Goal: Information Seeking & Learning: Learn about a topic

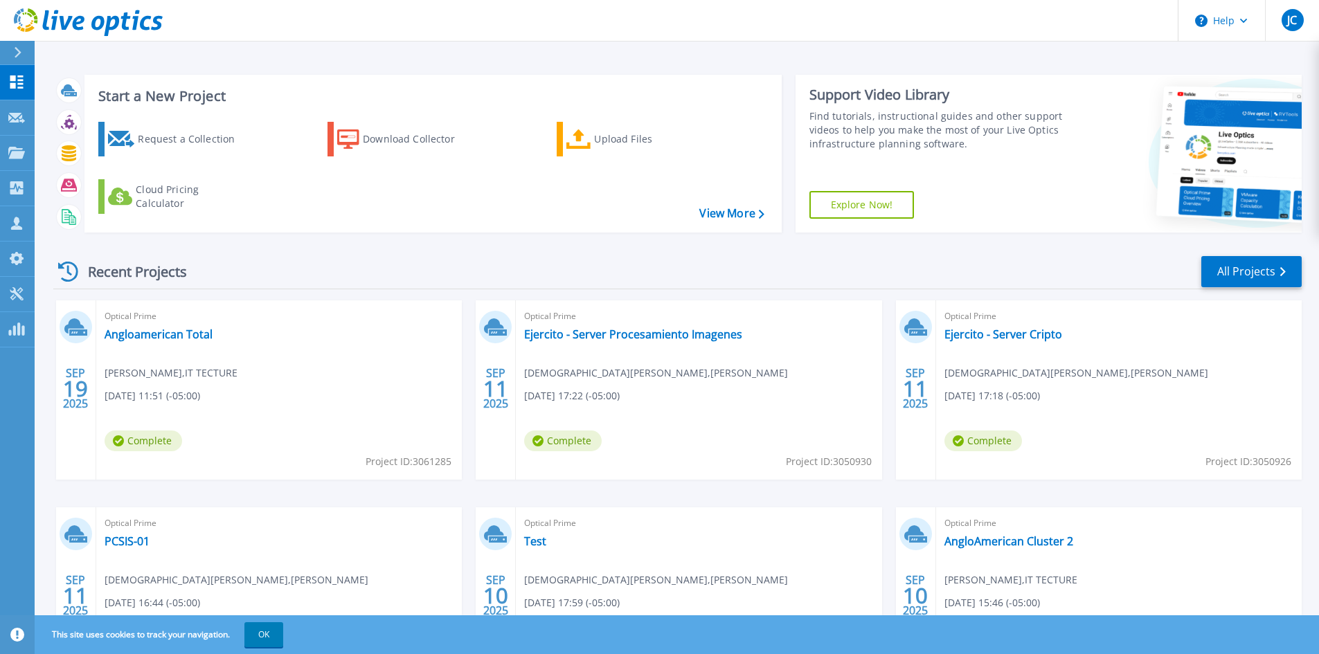
scroll to position [113, 0]
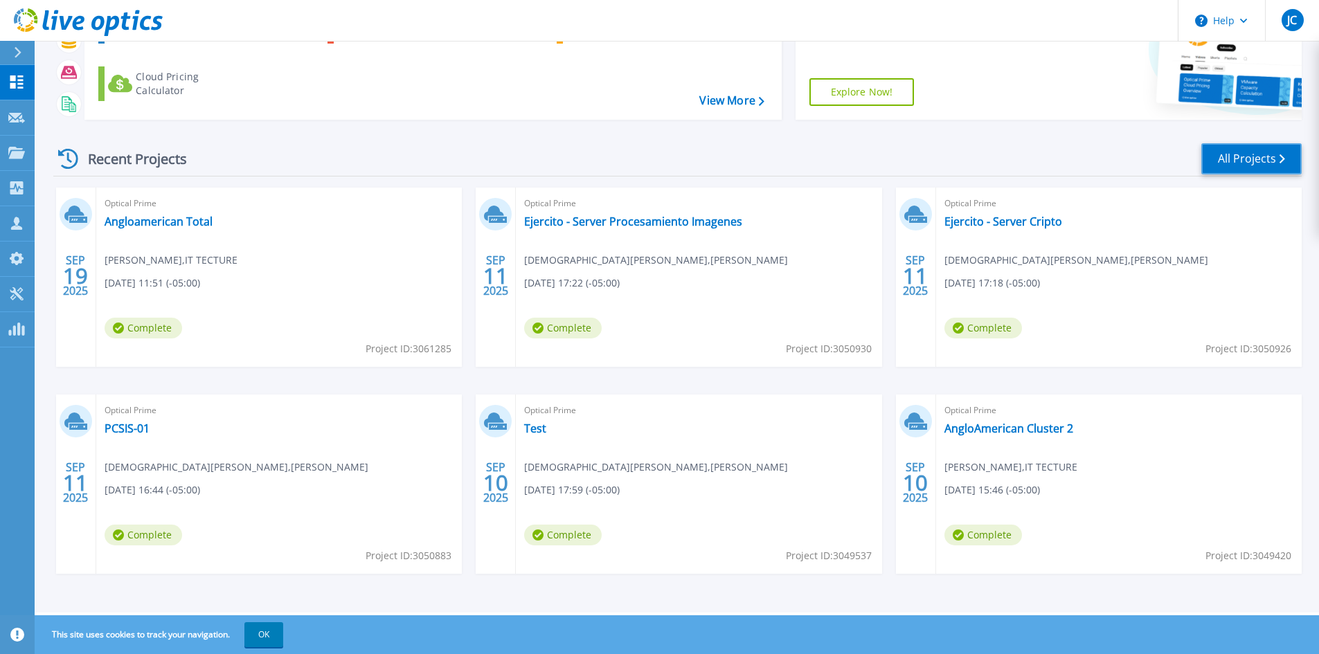
click at [1267, 166] on link "All Projects" at bounding box center [1252, 158] width 100 height 31
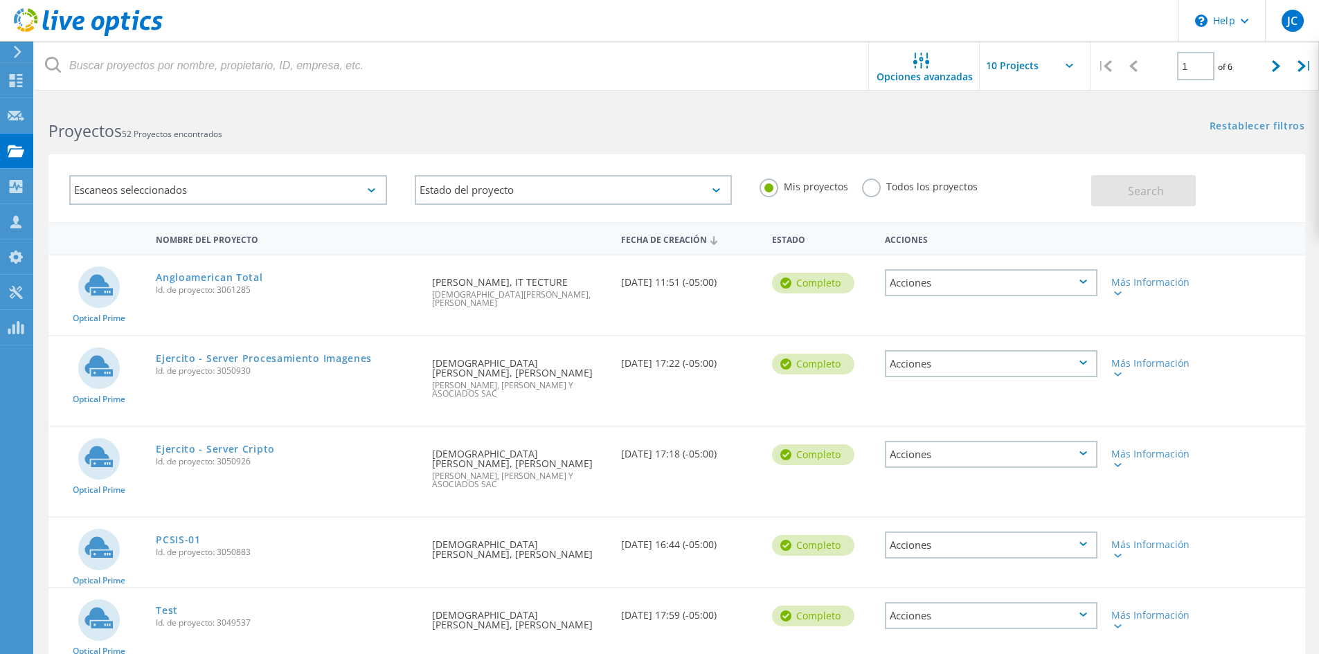
click at [883, 189] on label "Todos los proyectos" at bounding box center [920, 185] width 116 height 13
click at [0, 0] on input "Todos los proyectos" at bounding box center [0, 0] width 0 height 0
click at [1152, 181] on button "Search" at bounding box center [1143, 190] width 105 height 31
click at [1304, 71] on icon at bounding box center [1302, 66] width 8 height 12
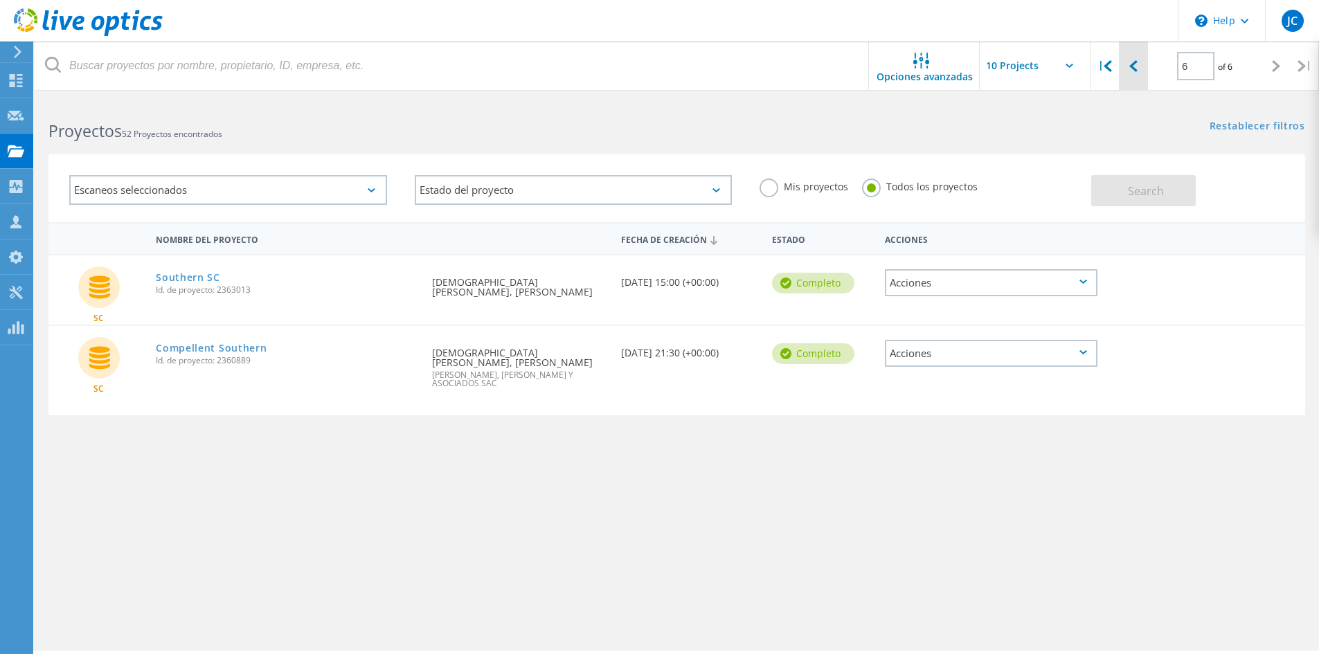
click at [1130, 75] on div at bounding box center [1133, 66] width 28 height 49
type input "5"
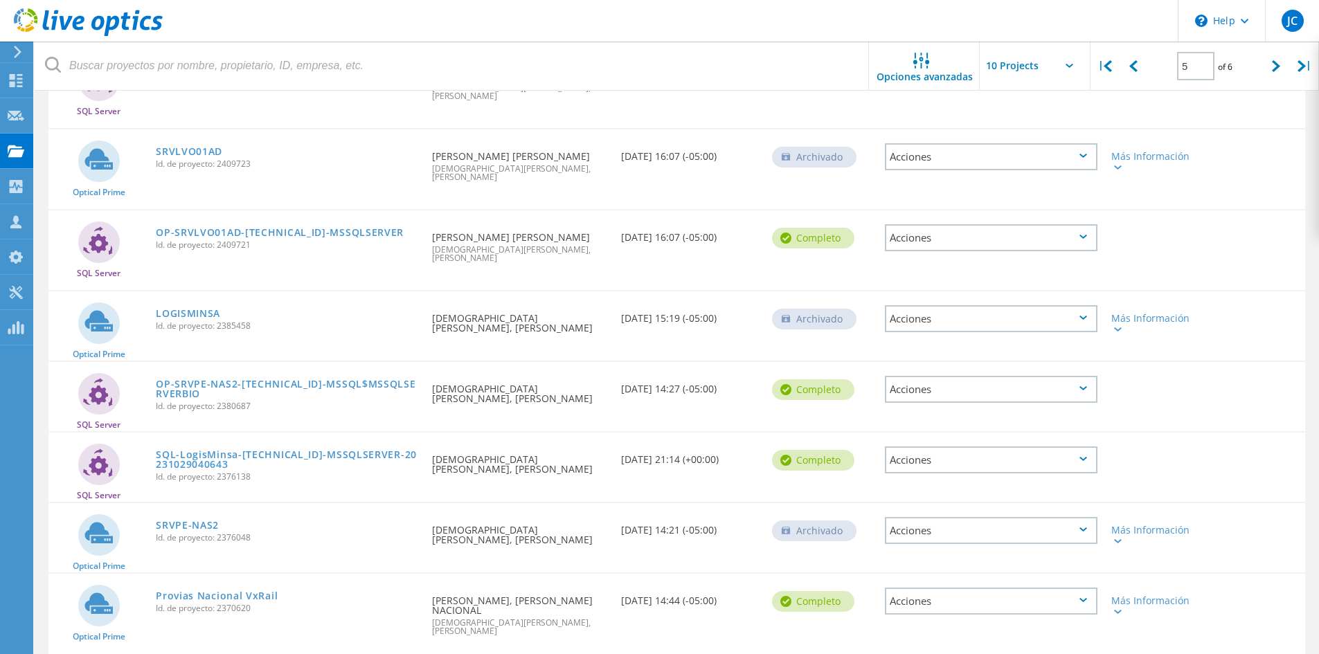
scroll to position [374, 0]
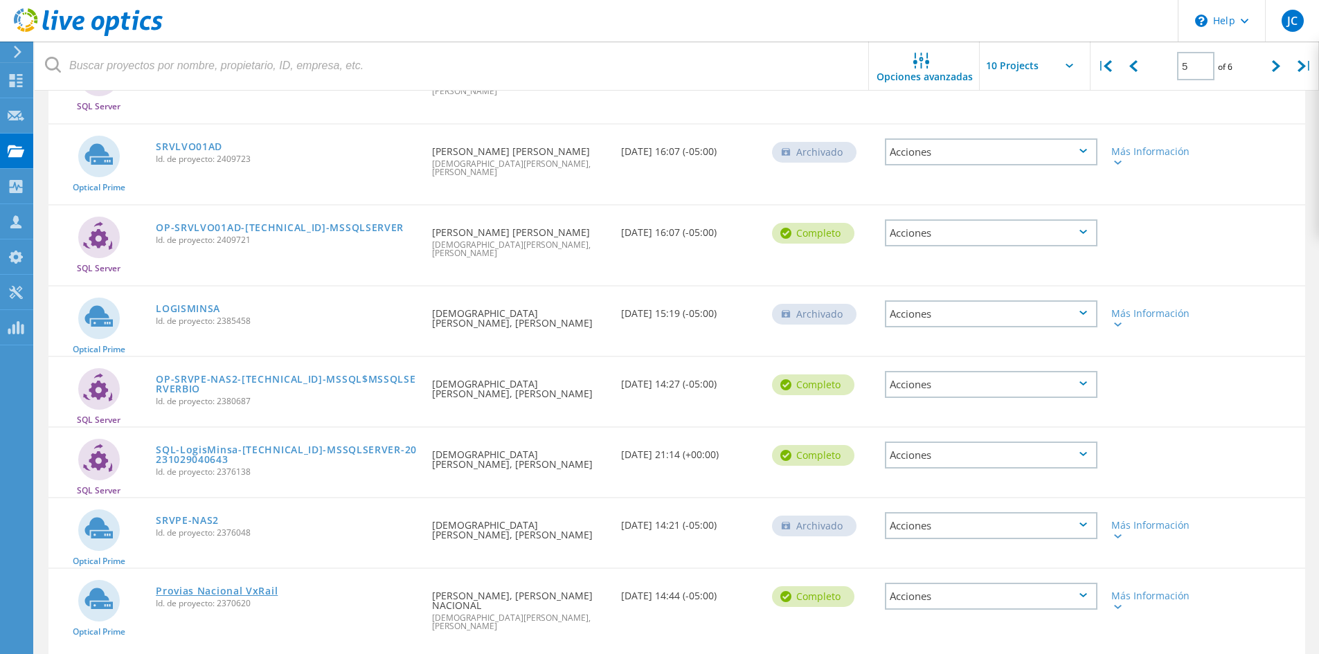
click at [269, 587] on link "Provias Nacional VxRail" at bounding box center [217, 592] width 122 height 10
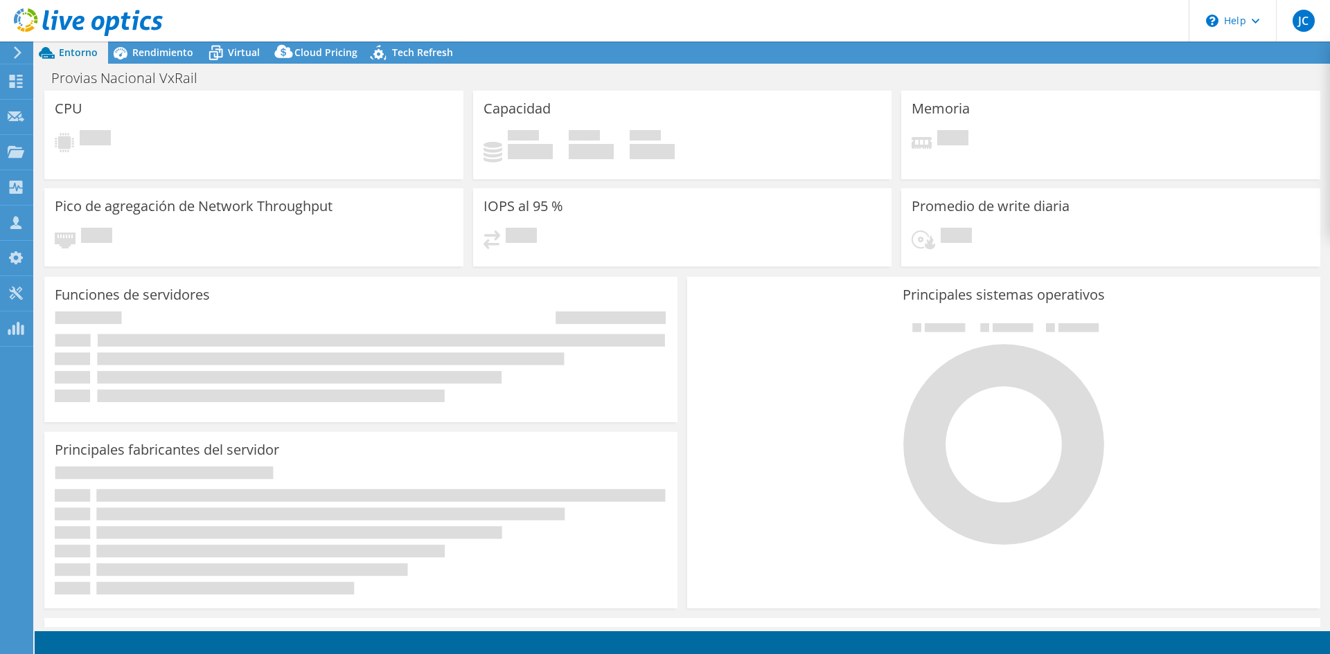
select select "SouthAmerica"
select select "USD"
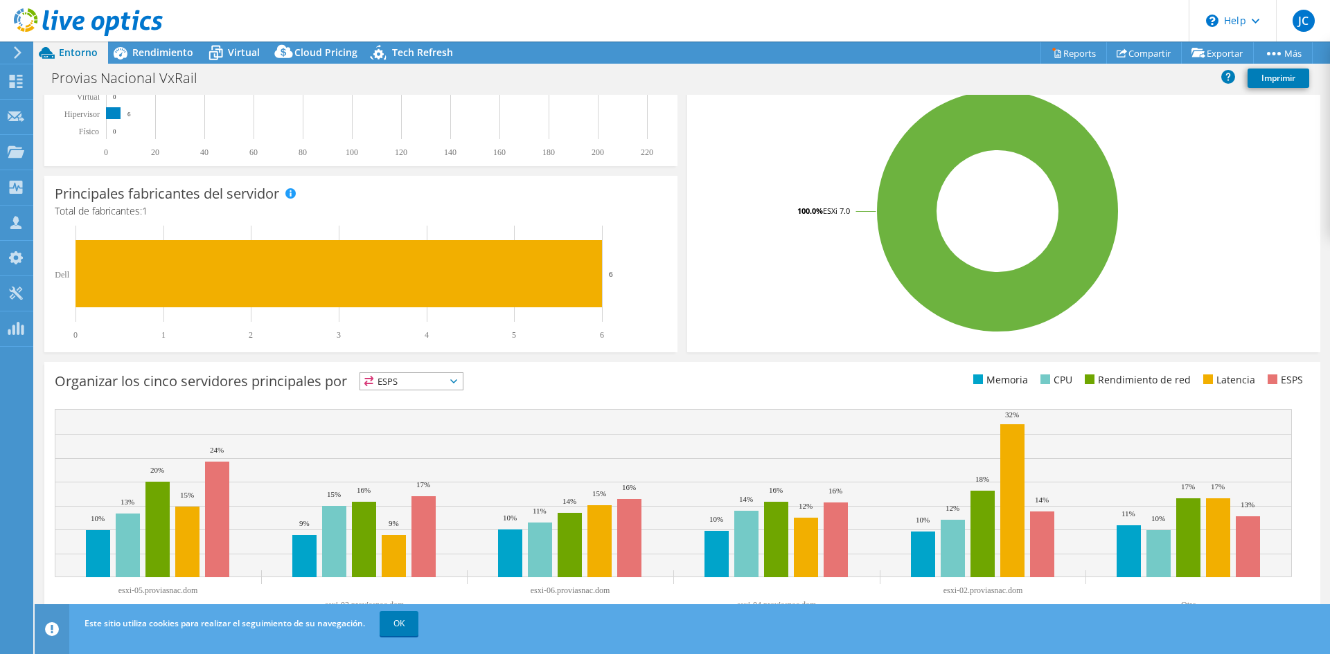
scroll to position [308, 0]
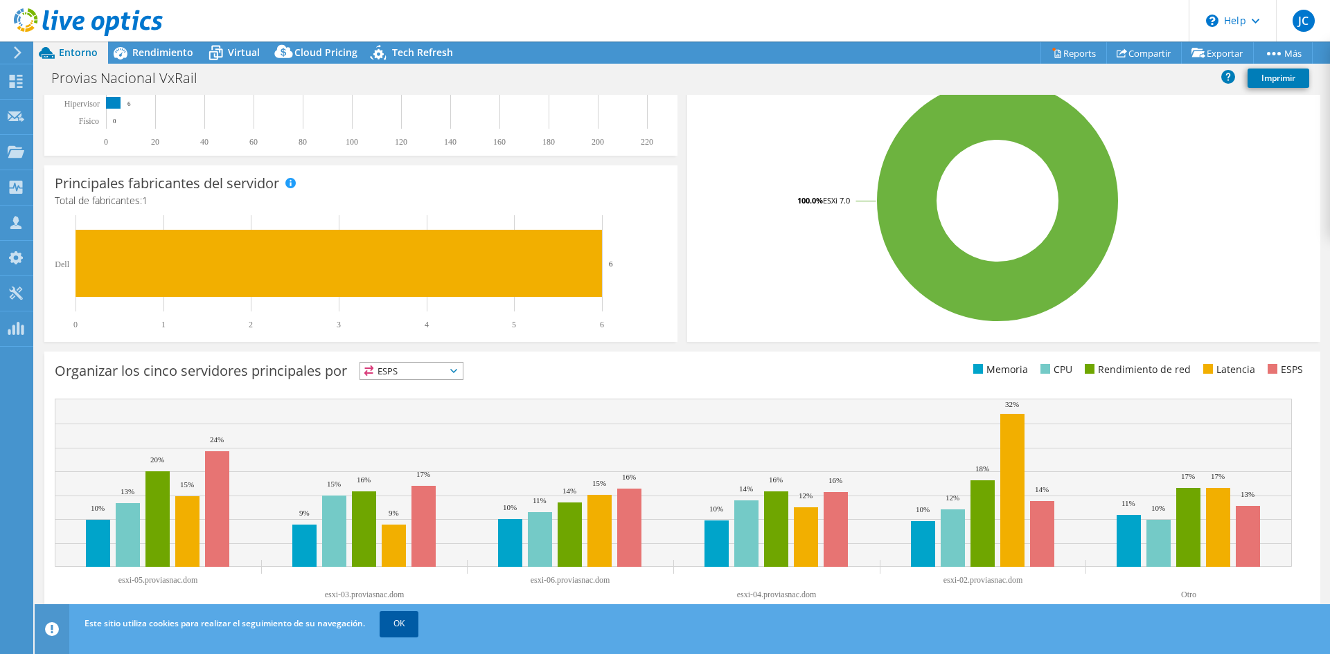
click at [394, 624] on link "OK" at bounding box center [398, 623] width 39 height 25
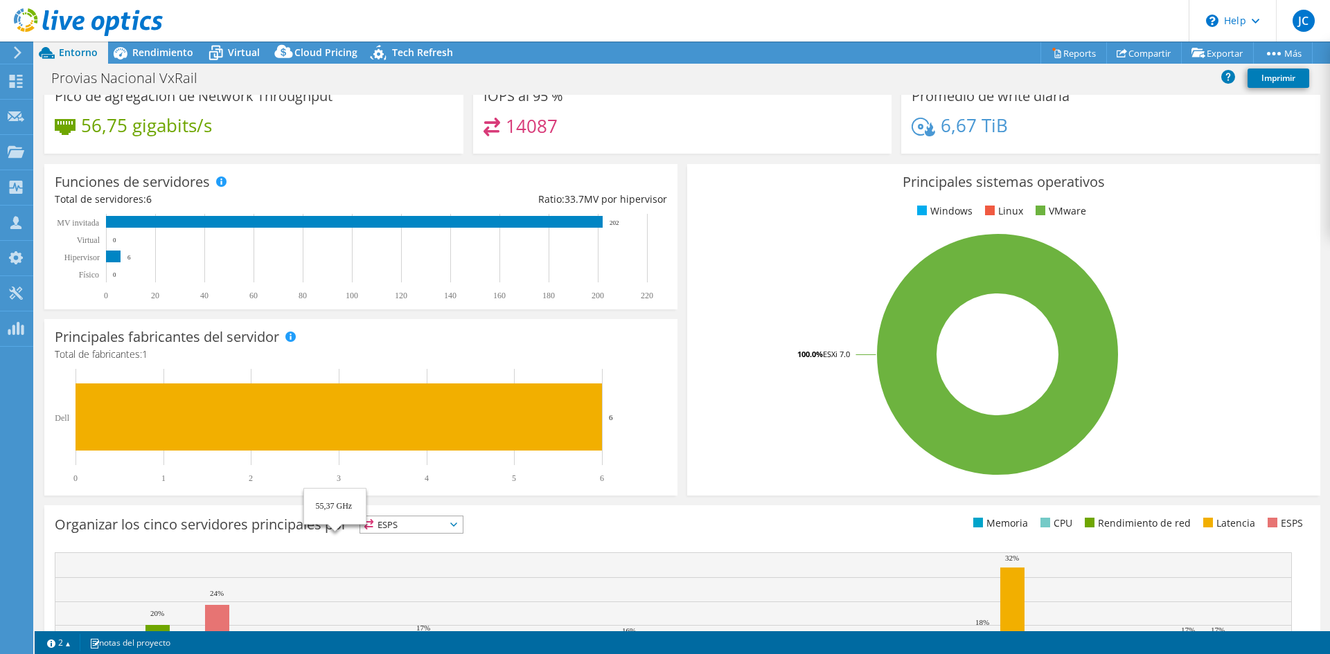
scroll to position [0, 0]
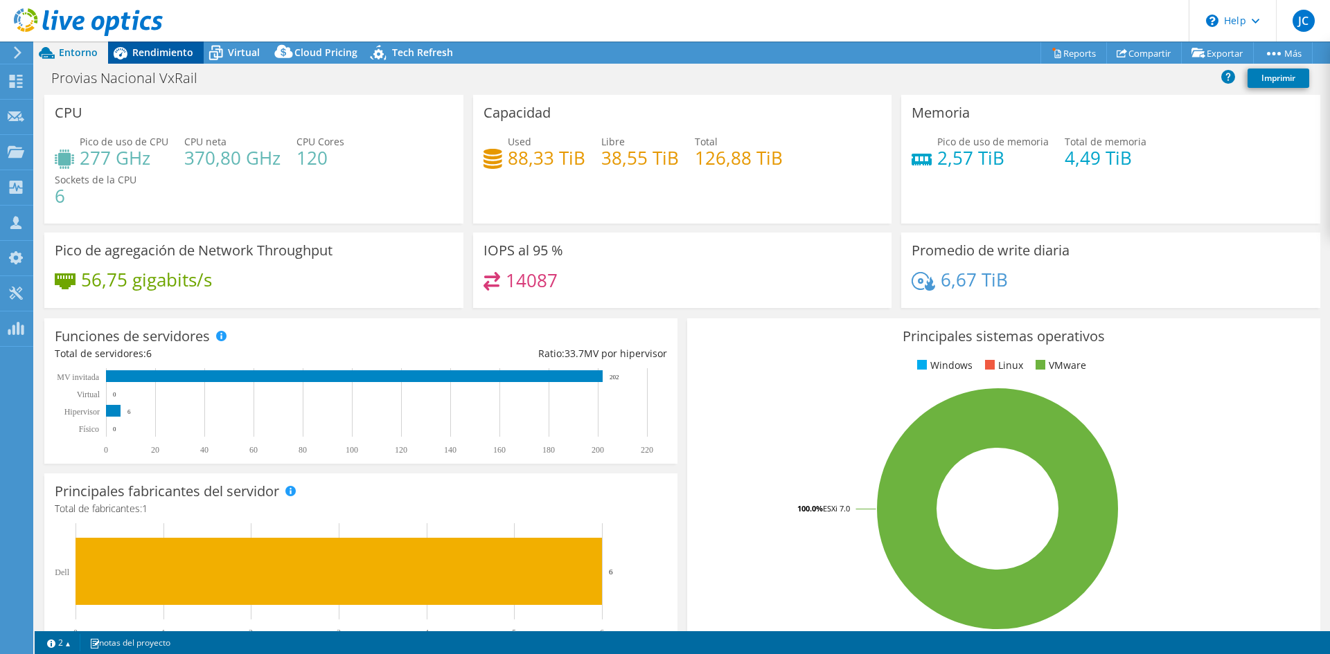
click at [132, 53] on span "Rendimiento" at bounding box center [162, 52] width 61 height 13
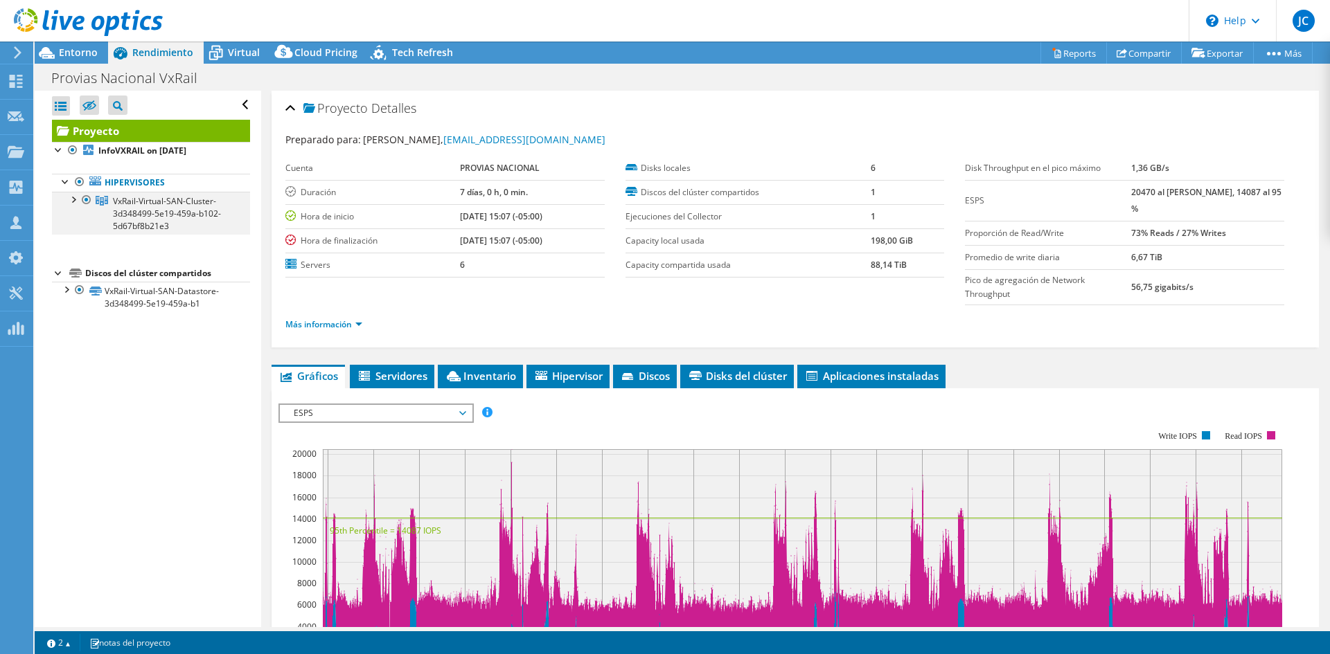
click at [72, 204] on div at bounding box center [73, 199] width 14 height 14
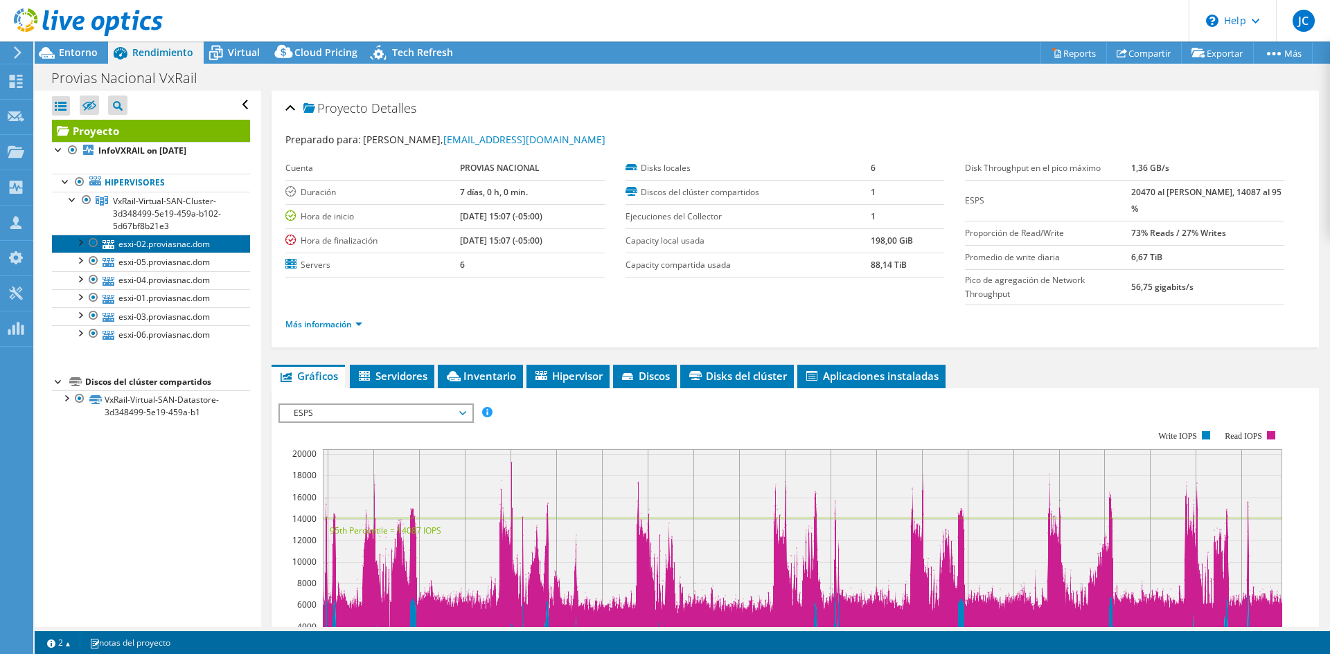
click at [161, 250] on link "esxi-02.proviasnac.dom" at bounding box center [151, 244] width 198 height 18
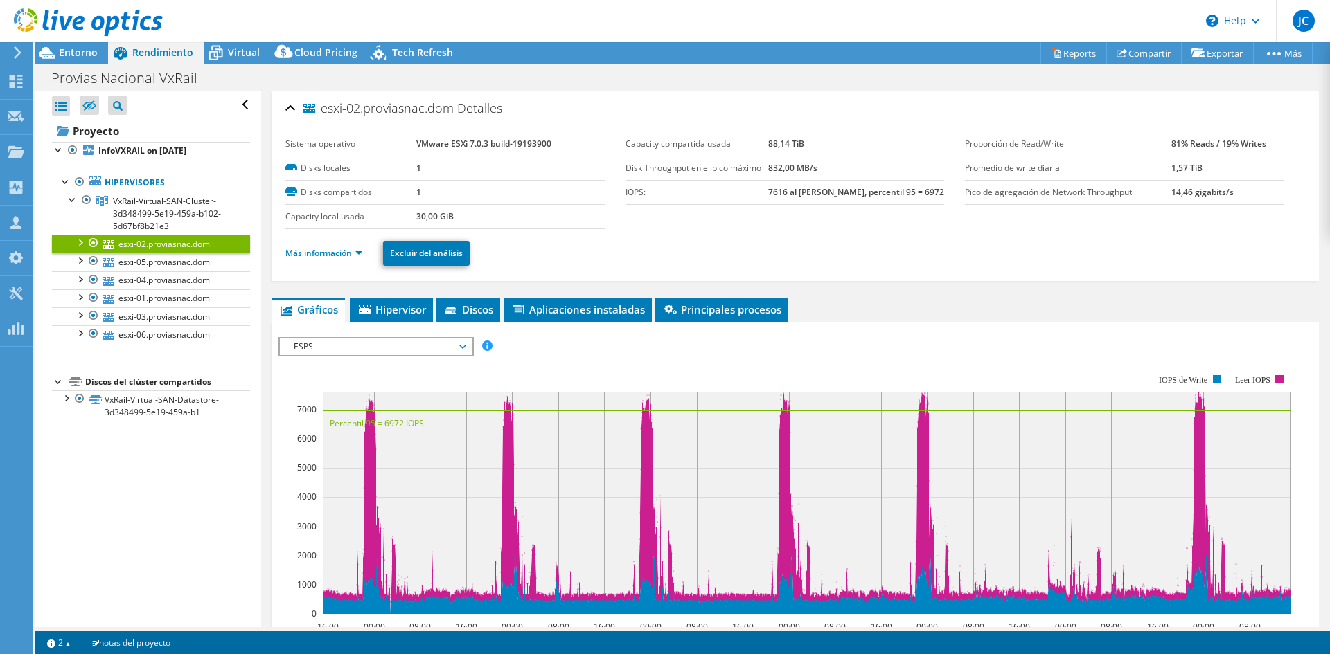
click at [445, 295] on div "esxi-02.proviasnac.dom Detalles Sistema operativo VMware ESXi 7.0.3 build-19193…" at bounding box center [795, 503] width 1068 height 825
click at [456, 313] on icon at bounding box center [450, 310] width 11 height 7
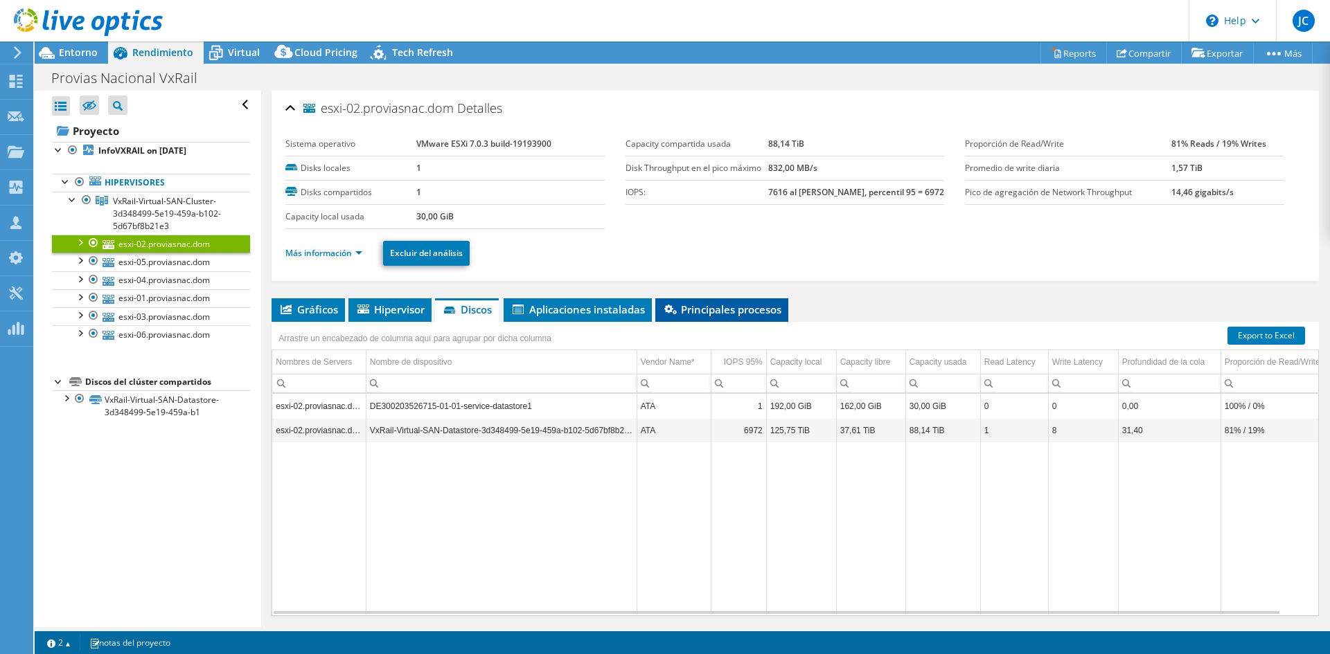
click at [679, 300] on li "Principales procesos" at bounding box center [721, 310] width 133 height 24
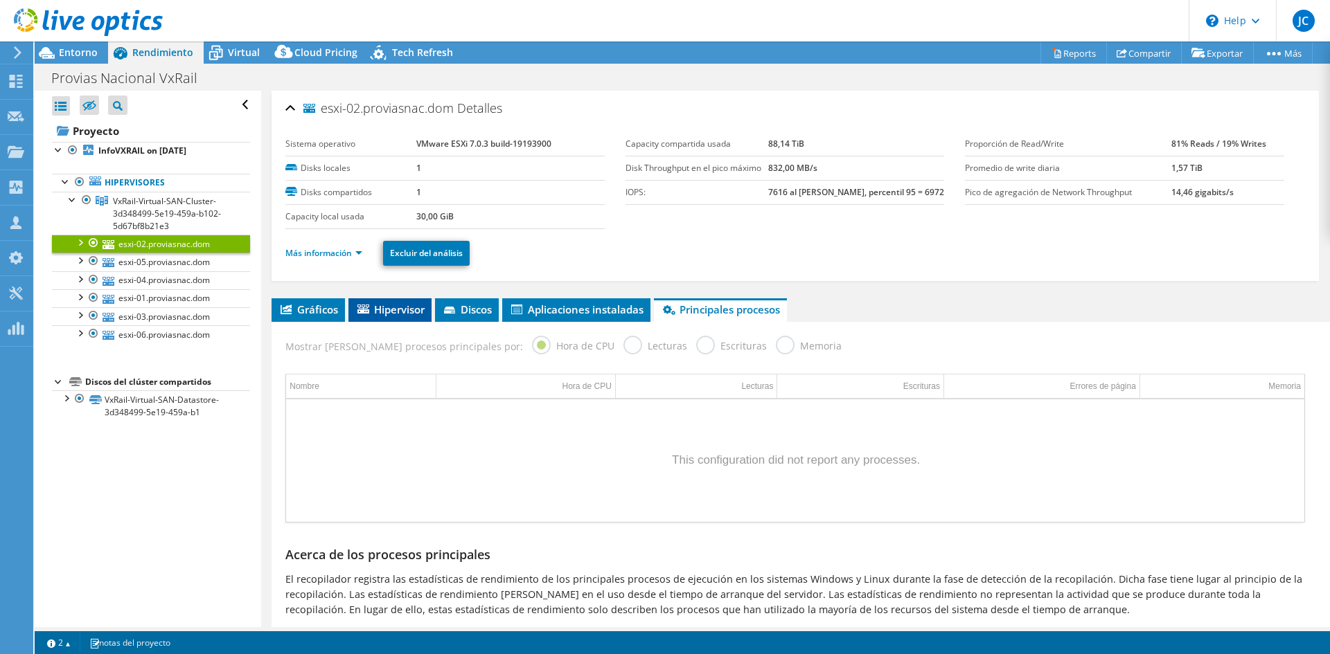
click at [390, 312] on span "Hipervisor" at bounding box center [389, 310] width 69 height 14
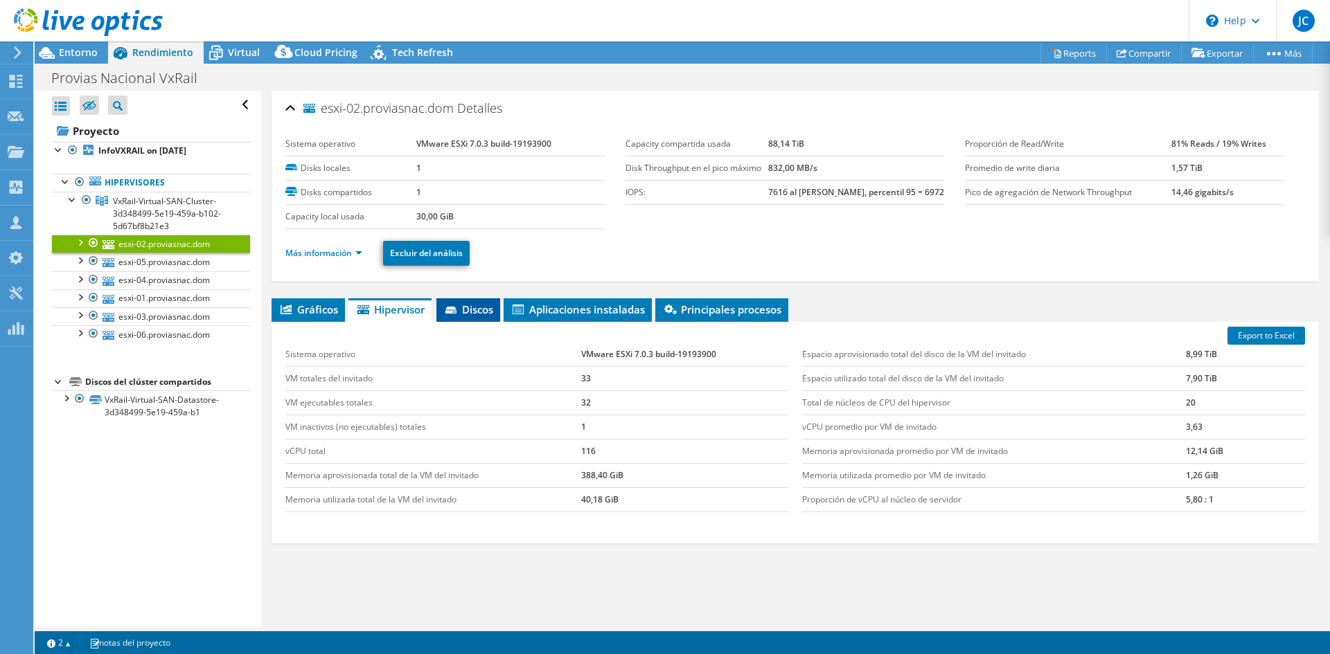
click at [476, 314] on span "Discos" at bounding box center [468, 310] width 50 height 14
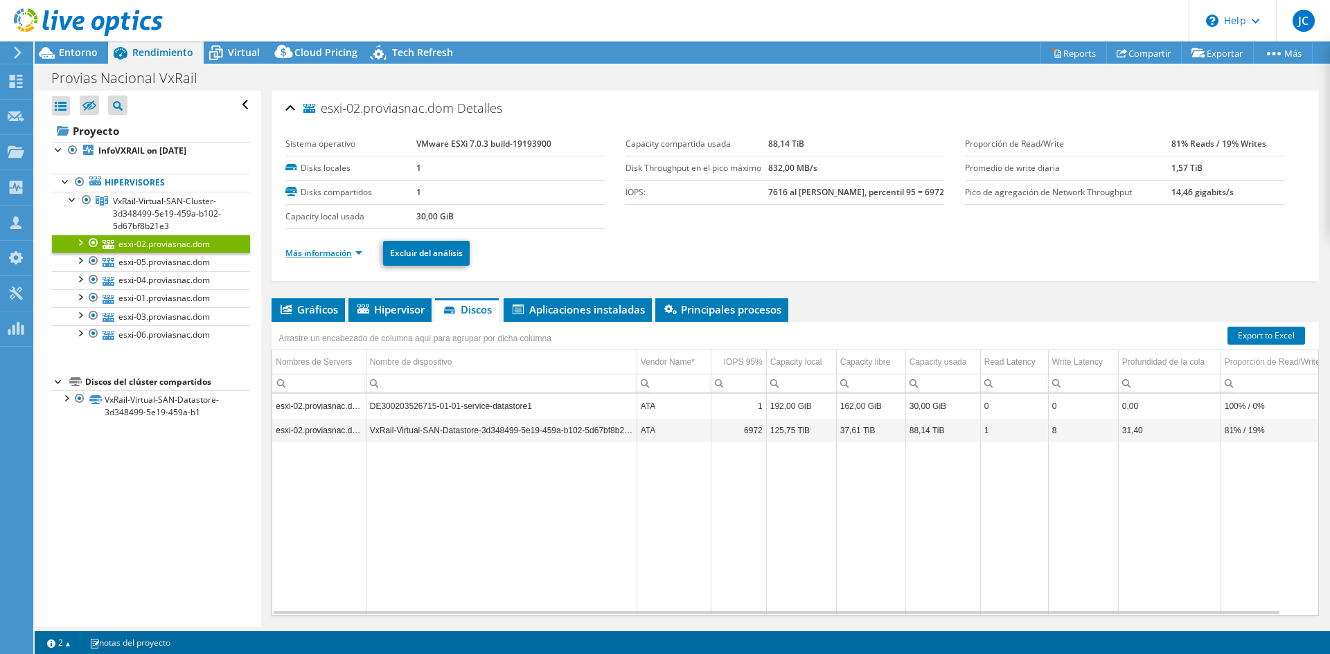
click at [330, 250] on link "Más información" at bounding box center [323, 253] width 77 height 12
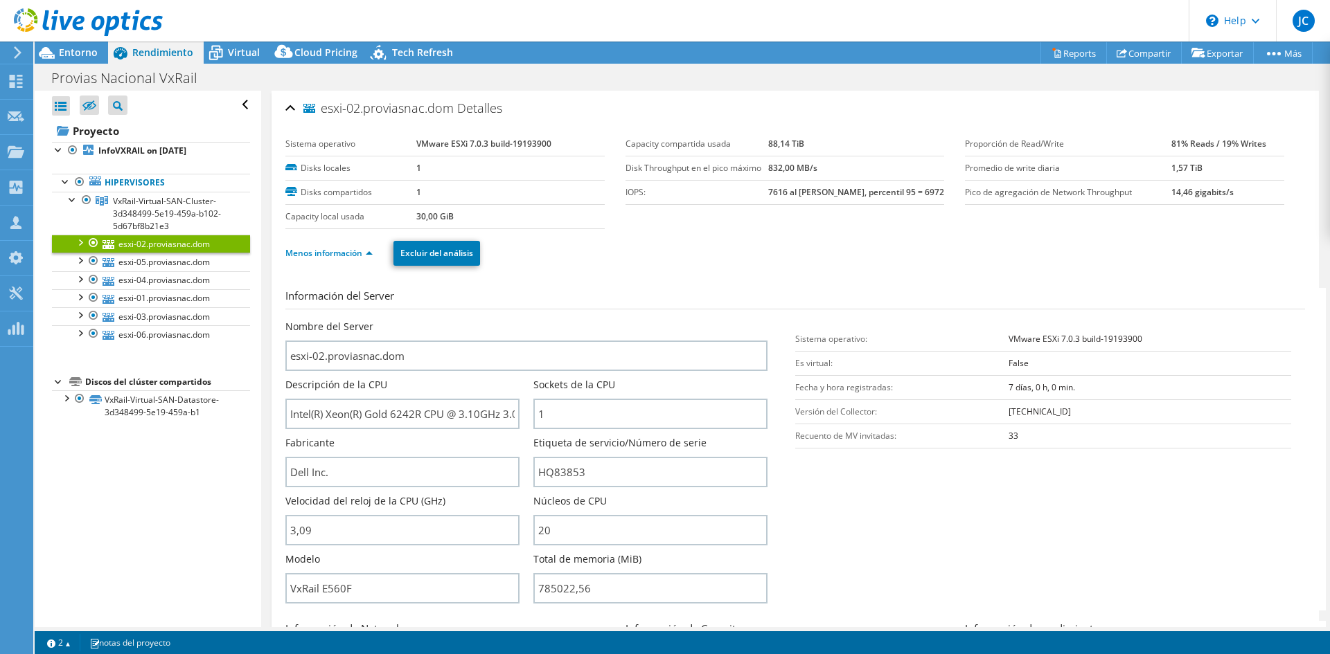
click at [82, 244] on div at bounding box center [80, 242] width 14 height 14
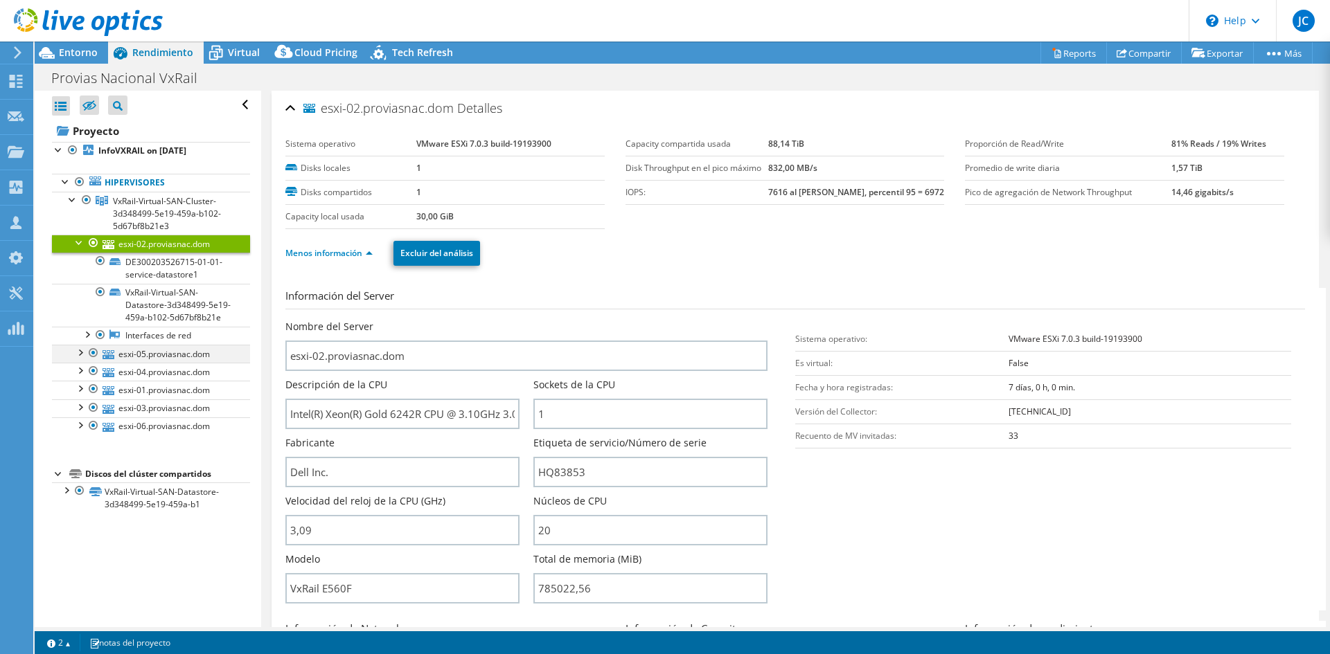
click at [77, 359] on div at bounding box center [80, 352] width 14 height 14
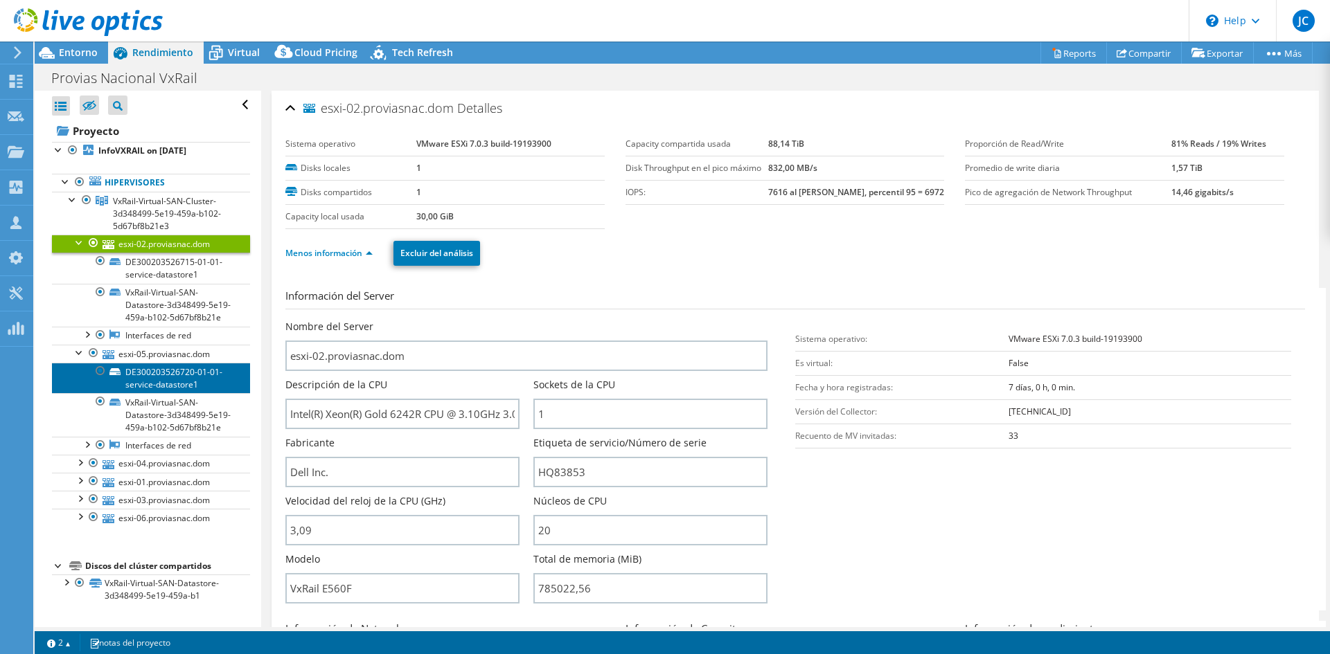
click at [150, 388] on link "DE300203526720-01-01-service-datastore1" at bounding box center [151, 378] width 198 height 30
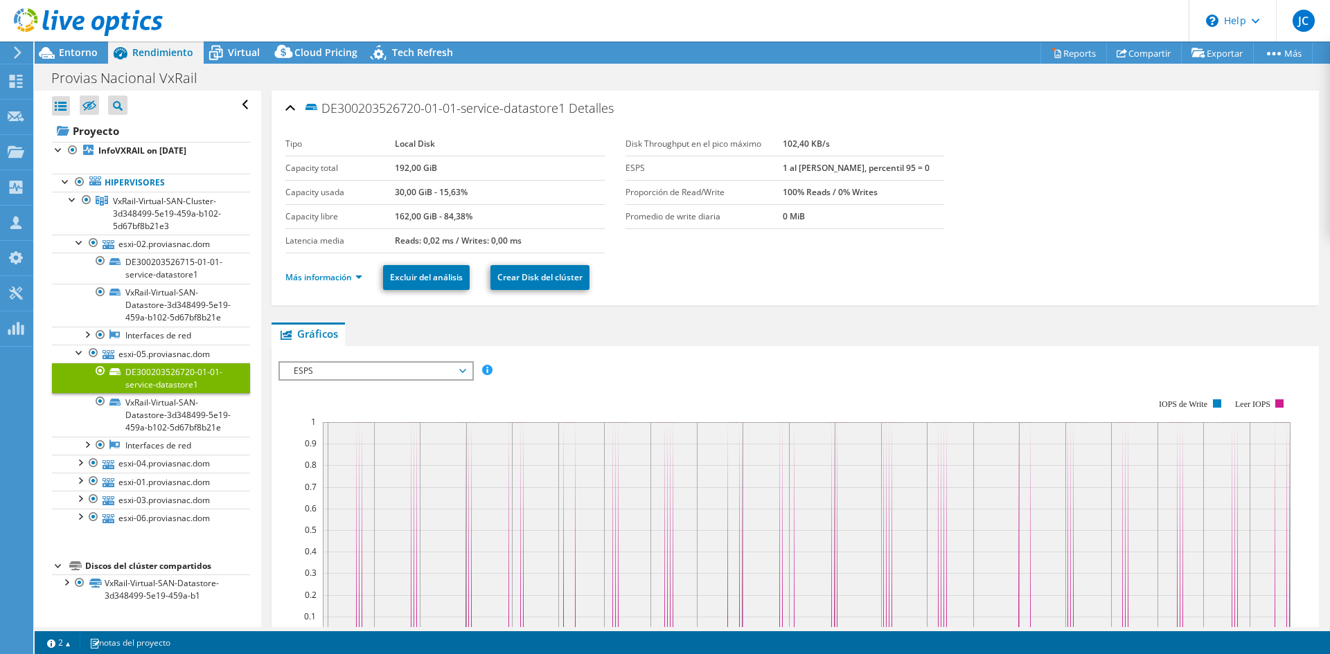
scroll to position [19, 0]
click at [82, 469] on div at bounding box center [80, 462] width 14 height 14
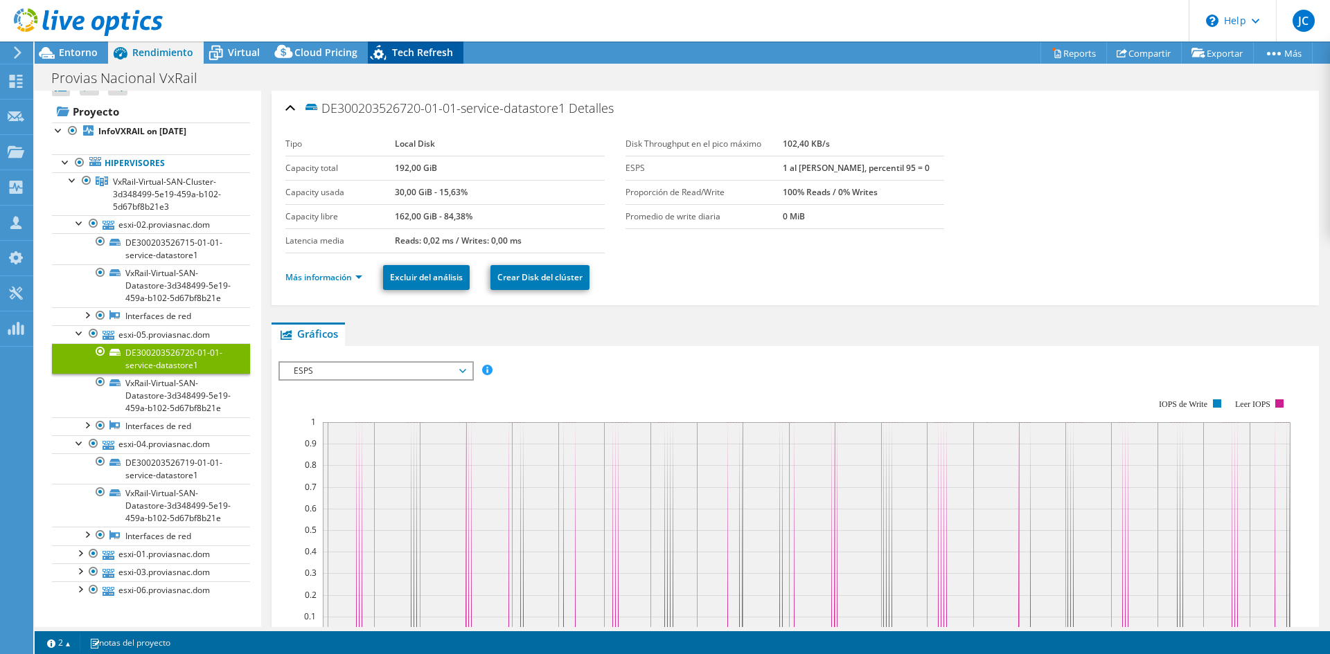
click at [368, 53] on icon at bounding box center [380, 55] width 24 height 28
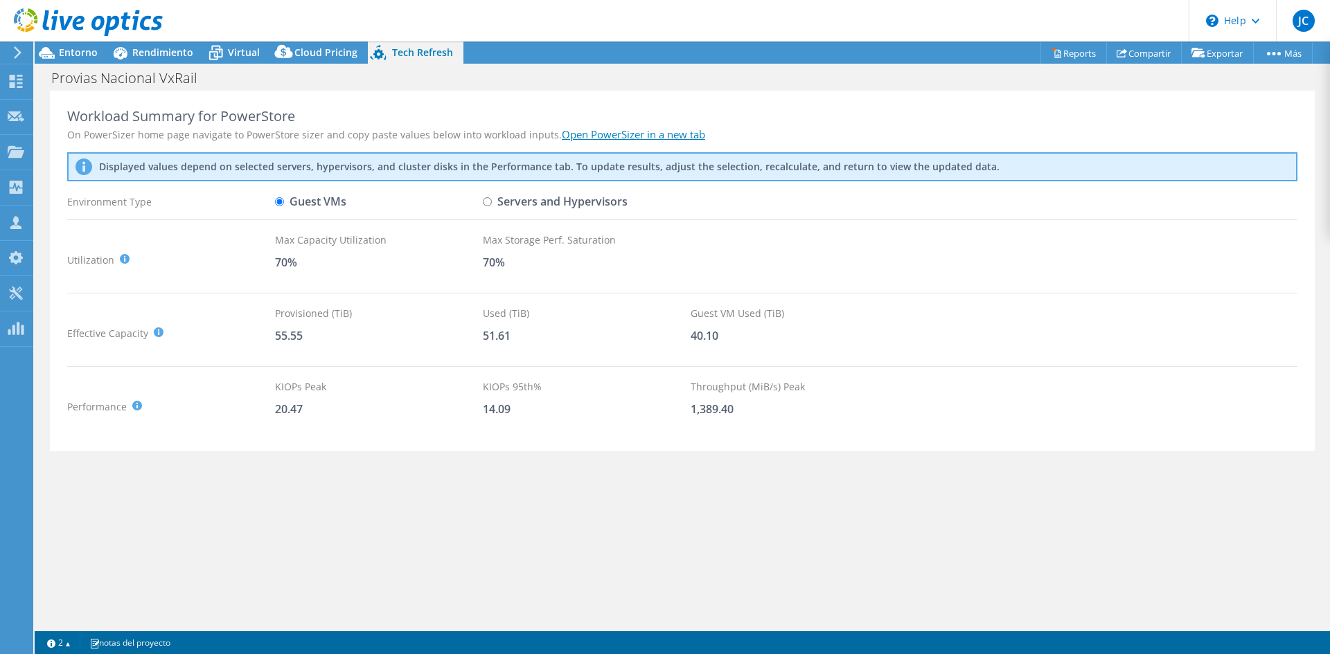
click at [482, 204] on div "Guest VMs" at bounding box center [379, 202] width 208 height 24
click at [486, 204] on input "Servers and Hypervisors" at bounding box center [487, 201] width 9 height 9
radio input "true"
click at [294, 203] on label "Guest VMs" at bounding box center [310, 202] width 71 height 24
click at [284, 203] on input "Guest VMs" at bounding box center [279, 201] width 9 height 9
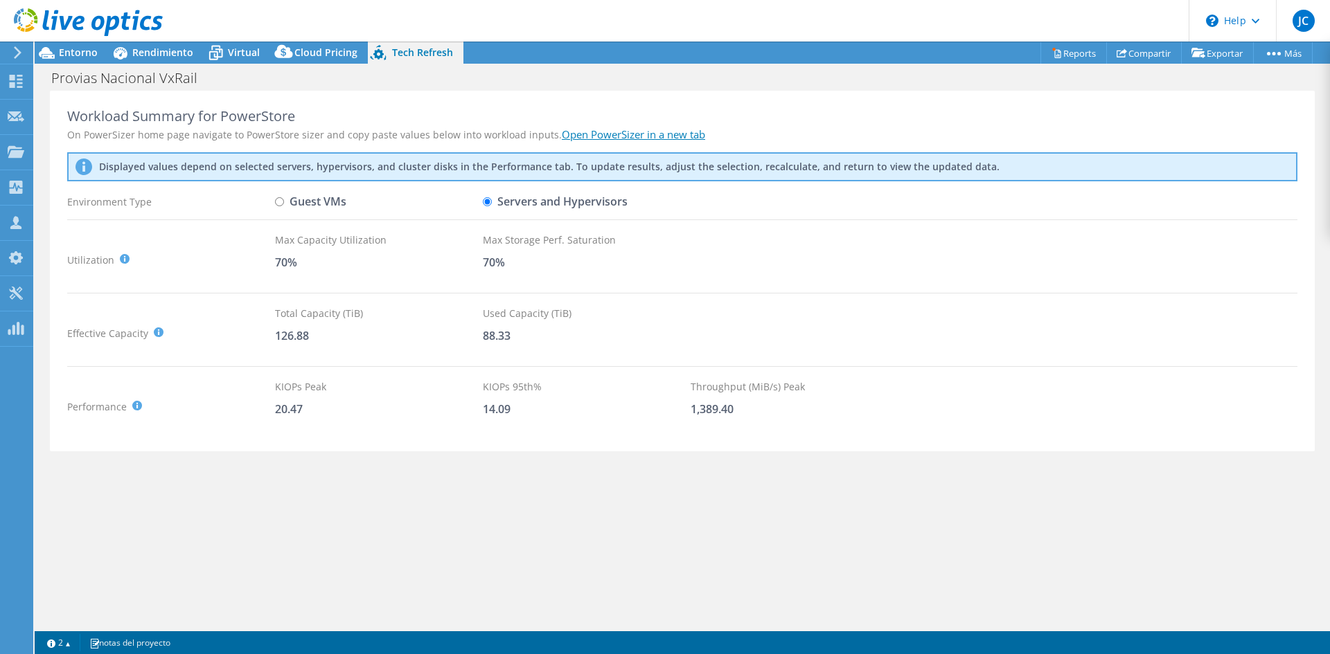
radio input "true"
radio input "false"
click at [99, 57] on div "Entorno" at bounding box center [71, 53] width 73 height 22
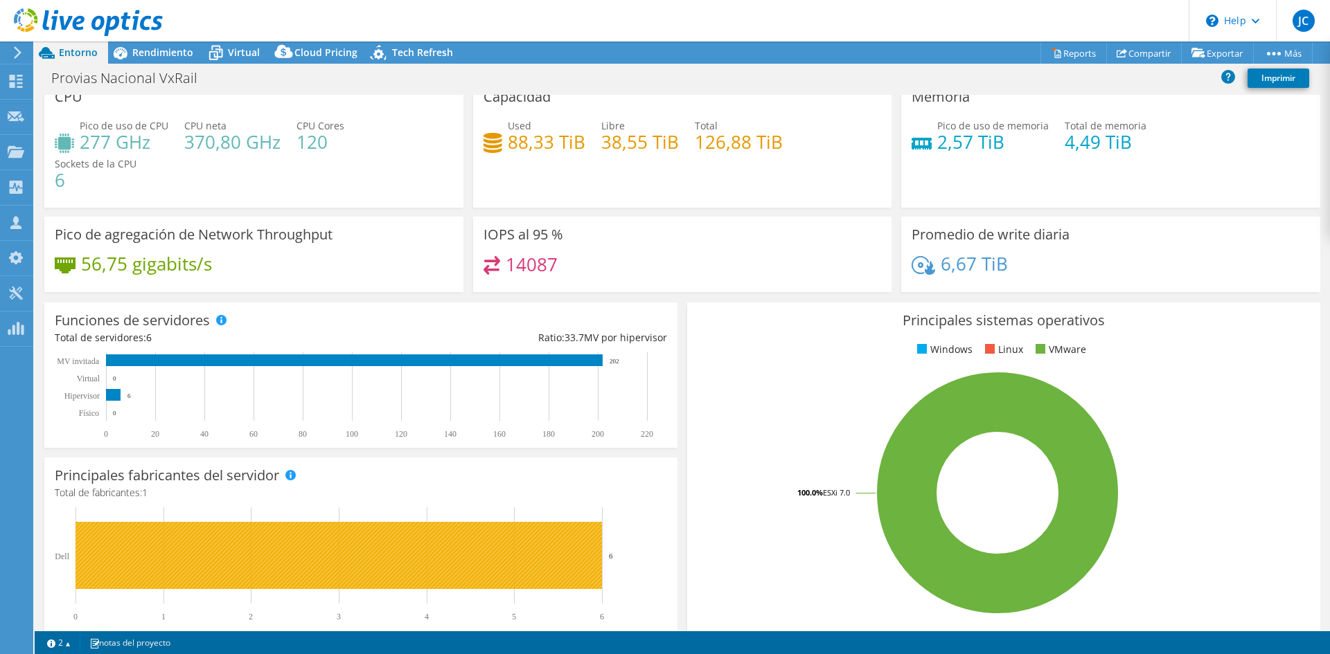
scroll to position [0, 0]
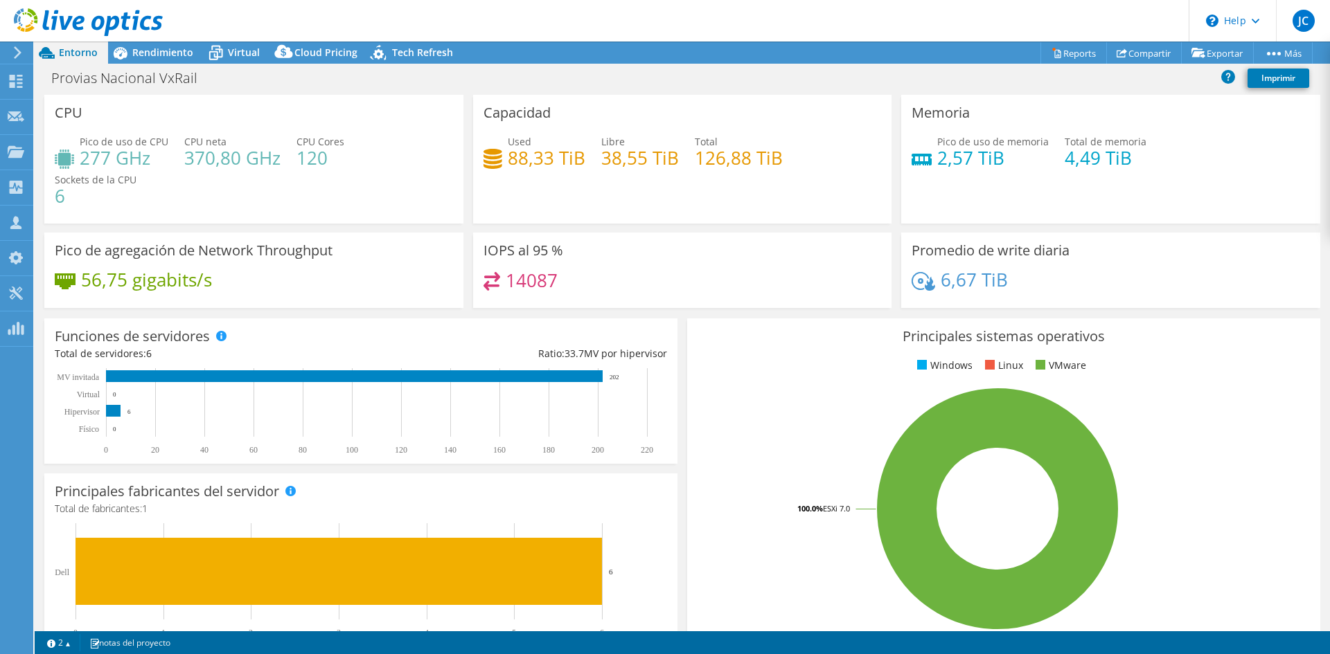
click at [146, 44] on div at bounding box center [81, 23] width 163 height 46
click at [146, 47] on span "Rendimiento" at bounding box center [162, 52] width 61 height 13
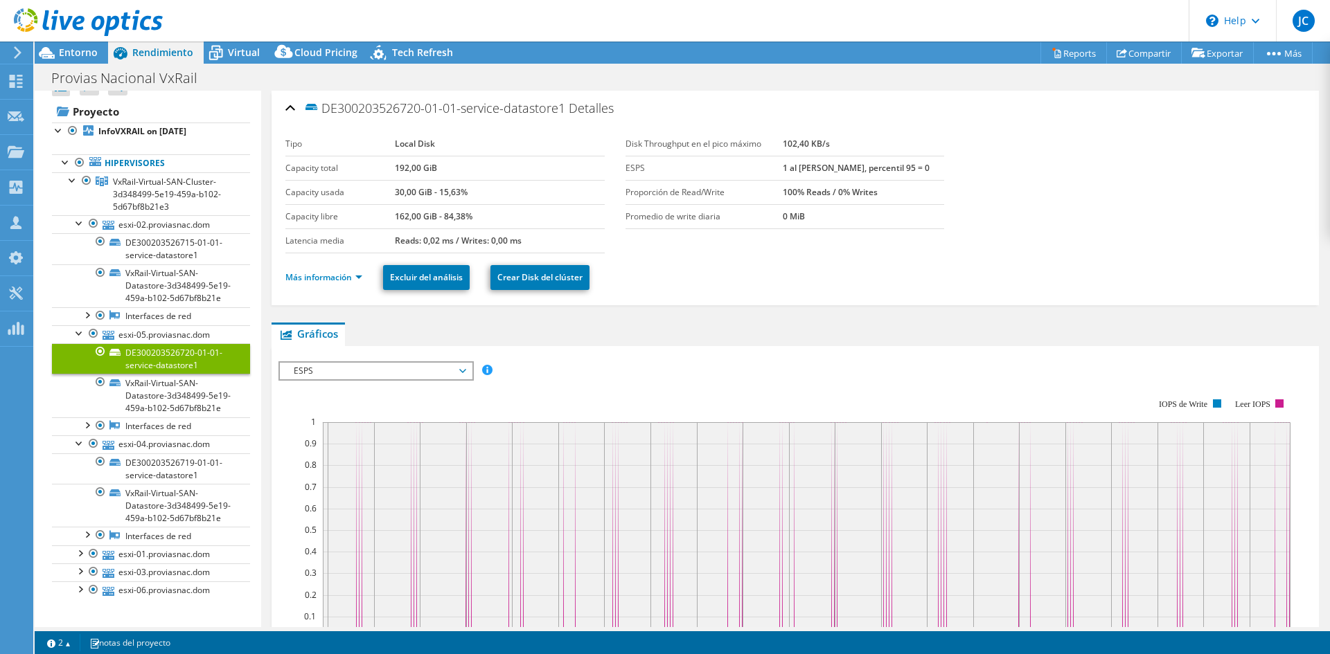
click at [319, 285] on li "Más información" at bounding box center [327, 277] width 85 height 15
click at [319, 293] on div "Más información Excluir del análisis Crear Disk del clúster" at bounding box center [794, 277] width 1019 height 48
click at [325, 278] on link "Más información" at bounding box center [323, 277] width 77 height 12
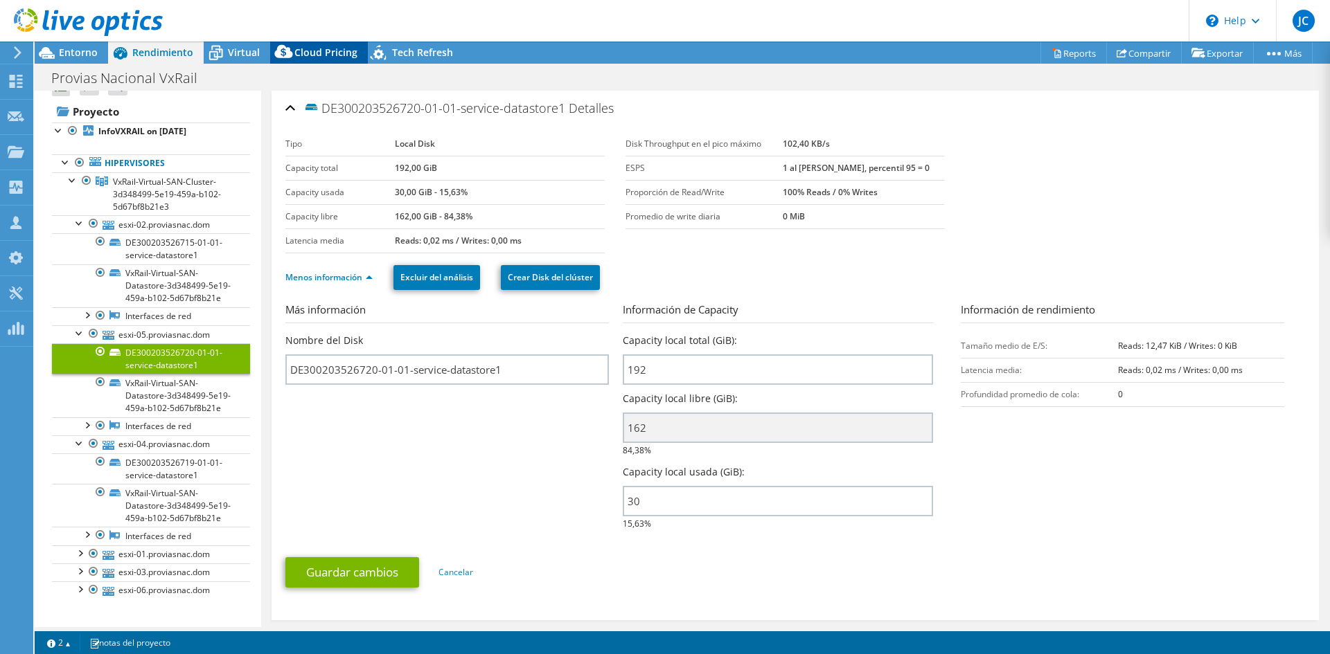
click at [276, 53] on icon at bounding box center [283, 51] width 18 height 13
